Goal: Task Accomplishment & Management: Manage account settings

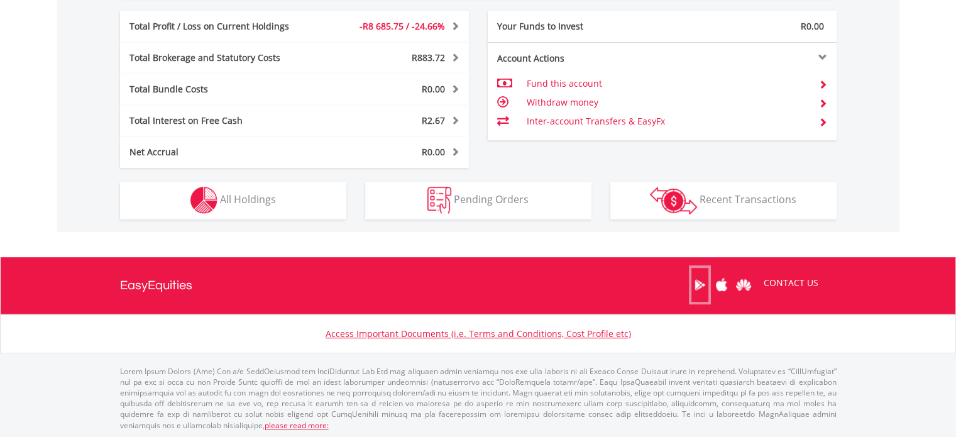
scroll to position [121, 239]
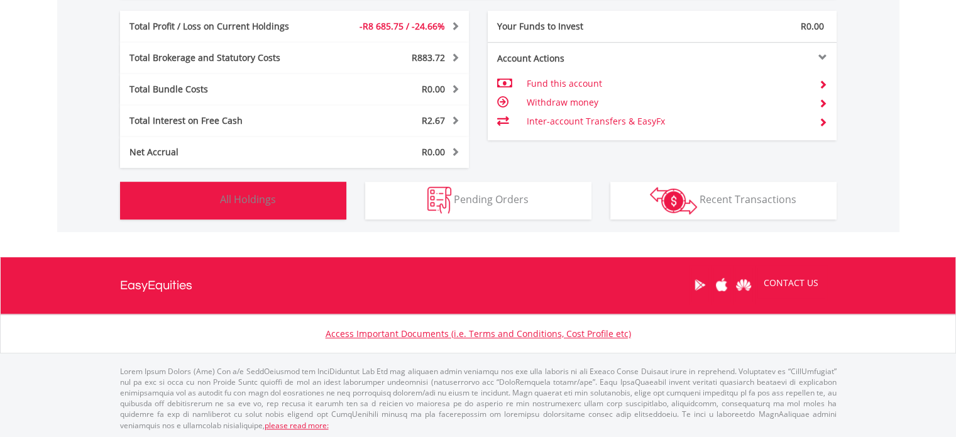
click at [234, 198] on span "All Holdings" at bounding box center [248, 199] width 56 height 14
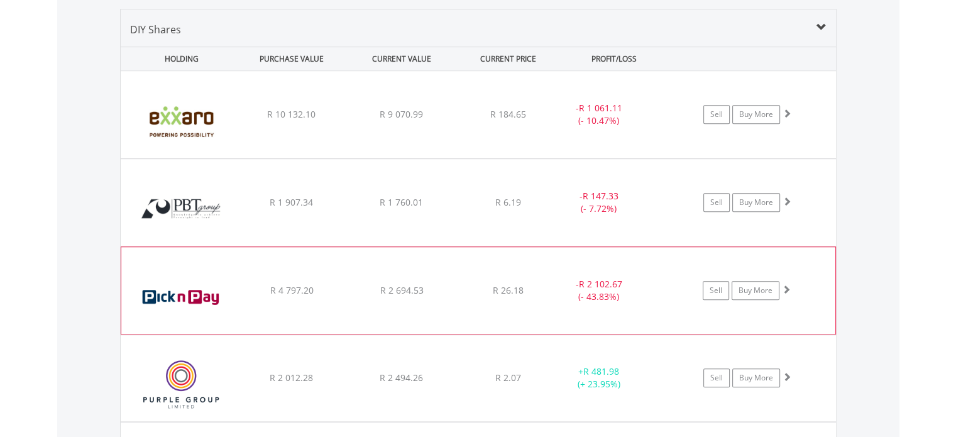
scroll to position [986, 0]
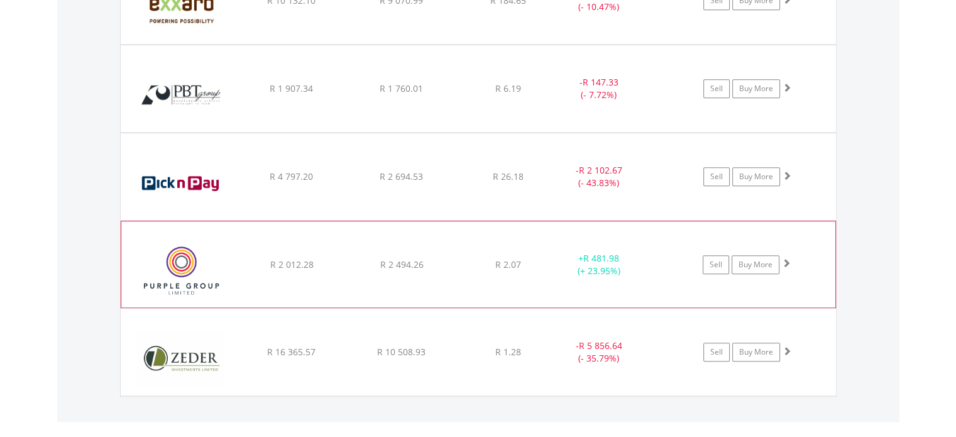
click at [379, 271] on div "﻿ Purple Group Limited R 2 012.28 R 2 494.26 R 2.07 + R 481.98 (+ 23.95%) Sell …" at bounding box center [478, 263] width 714 height 85
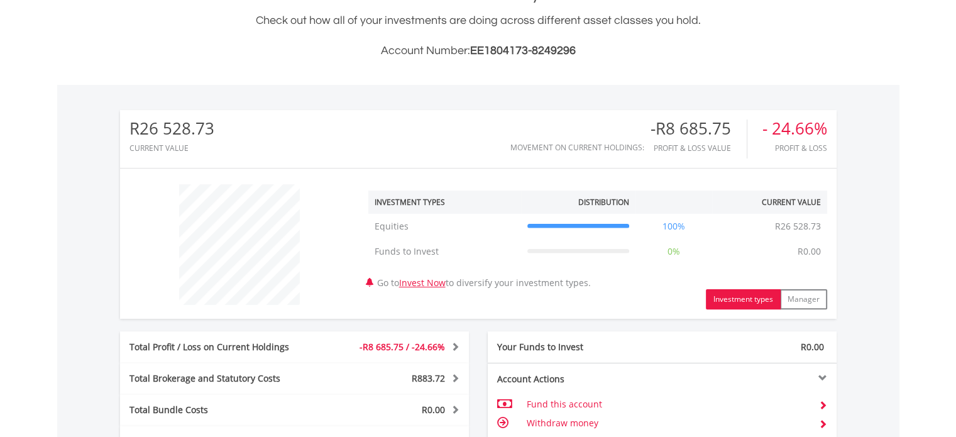
scroll to position [0, 0]
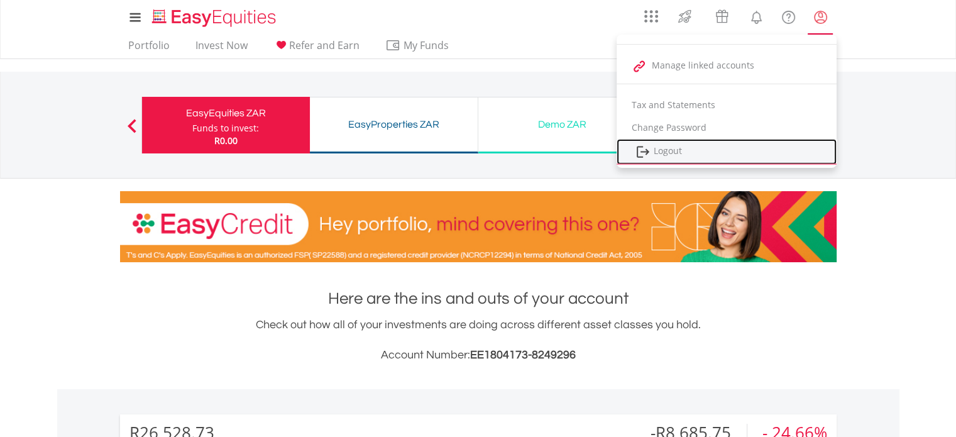
click at [673, 150] on link "Logout" at bounding box center [726, 152] width 220 height 26
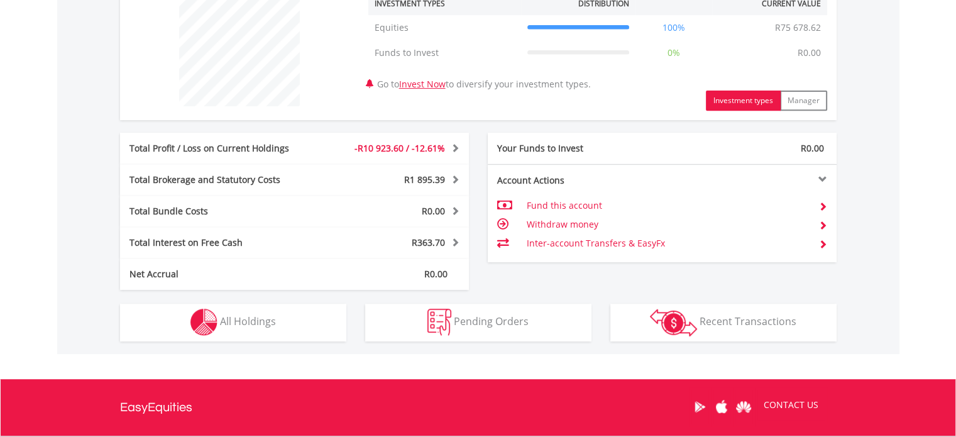
scroll to position [121, 239]
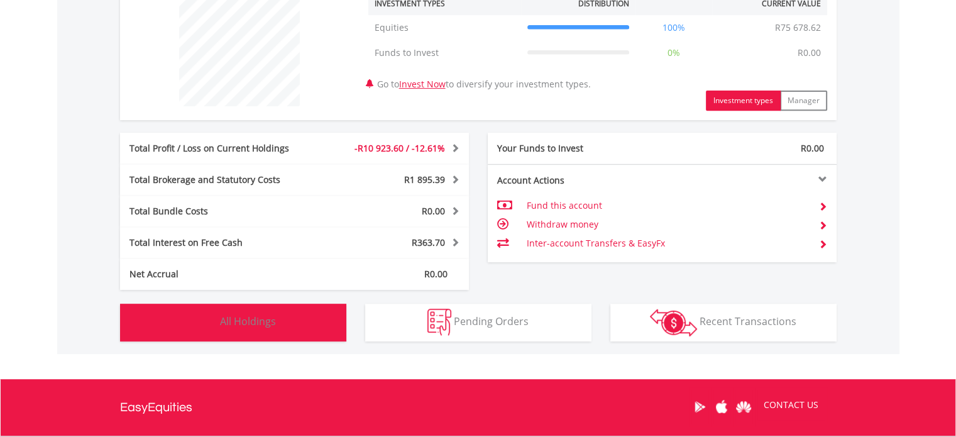
click at [232, 324] on span "All Holdings" at bounding box center [248, 321] width 56 height 14
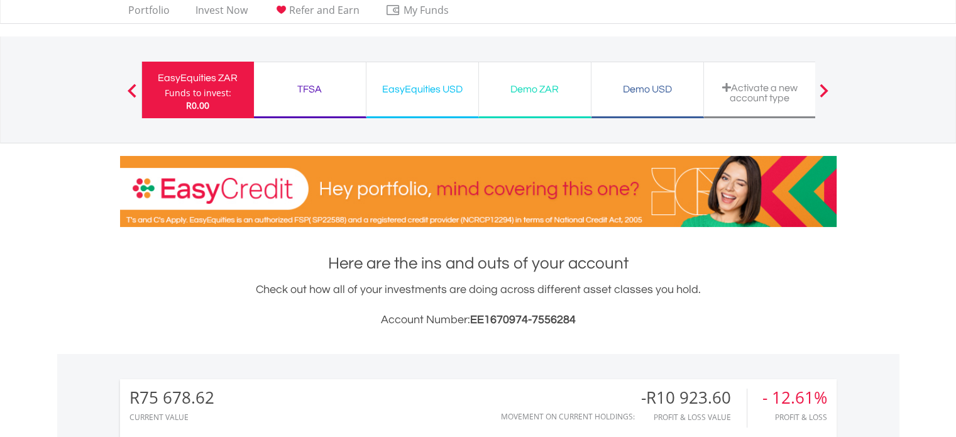
scroll to position [0, 0]
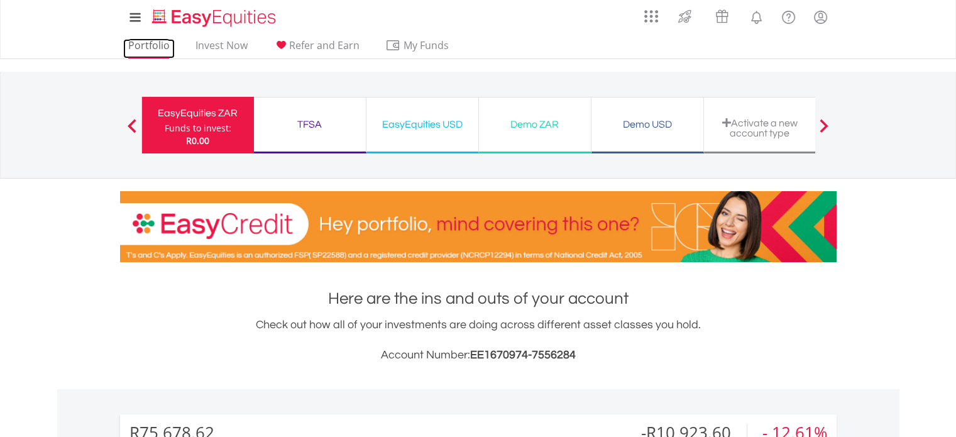
click at [143, 40] on link "Portfolio" at bounding box center [149, 48] width 52 height 19
